Goal: Task Accomplishment & Management: Use online tool/utility

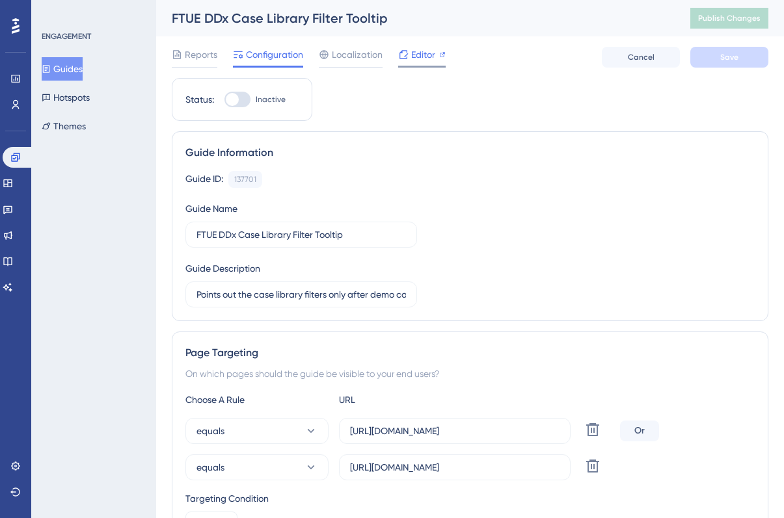
click at [411, 55] on span "Editor" at bounding box center [423, 55] width 24 height 16
